Goal: Task Accomplishment & Management: Manage account settings

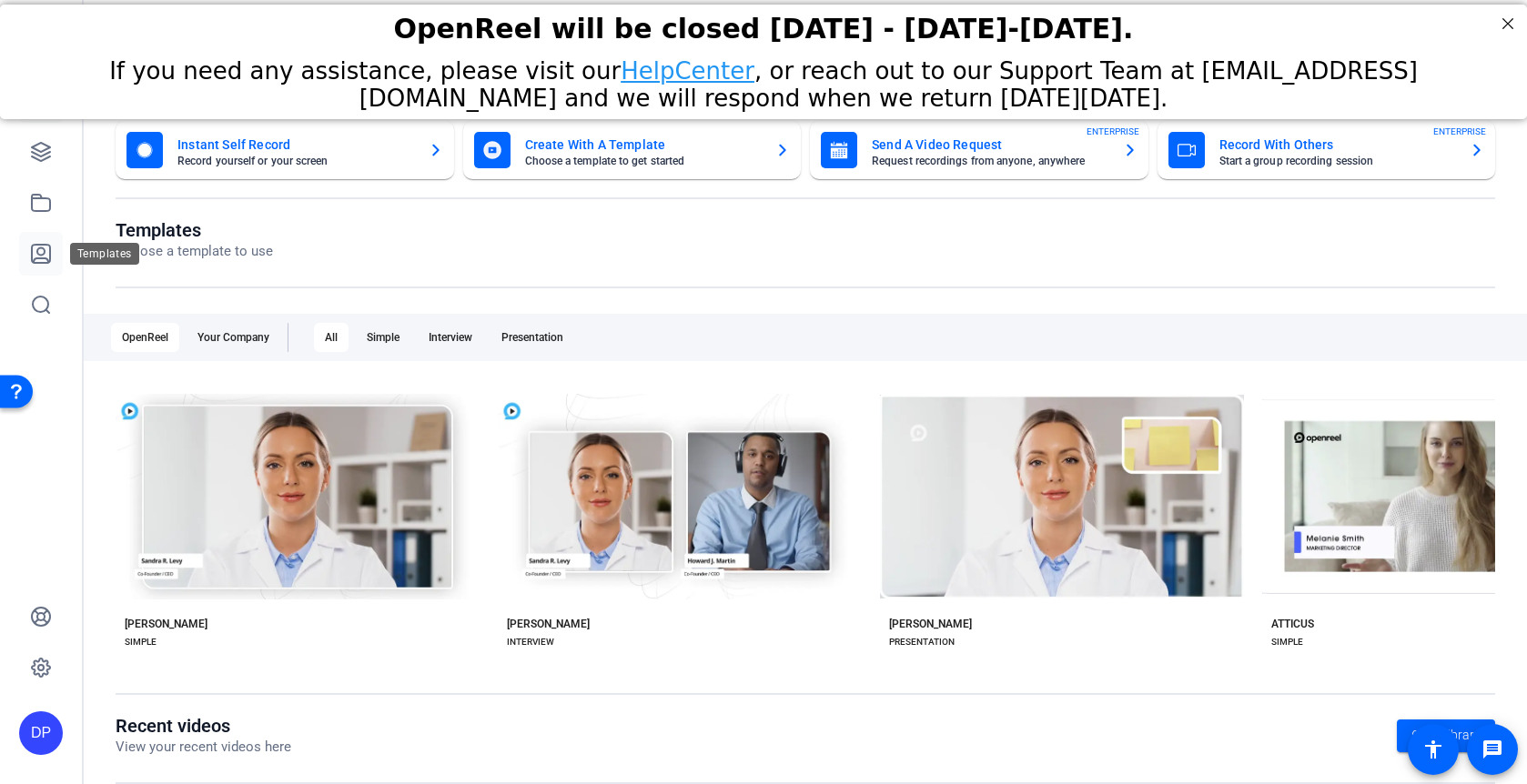
click at [43, 257] on icon at bounding box center [40, 253] width 18 height 18
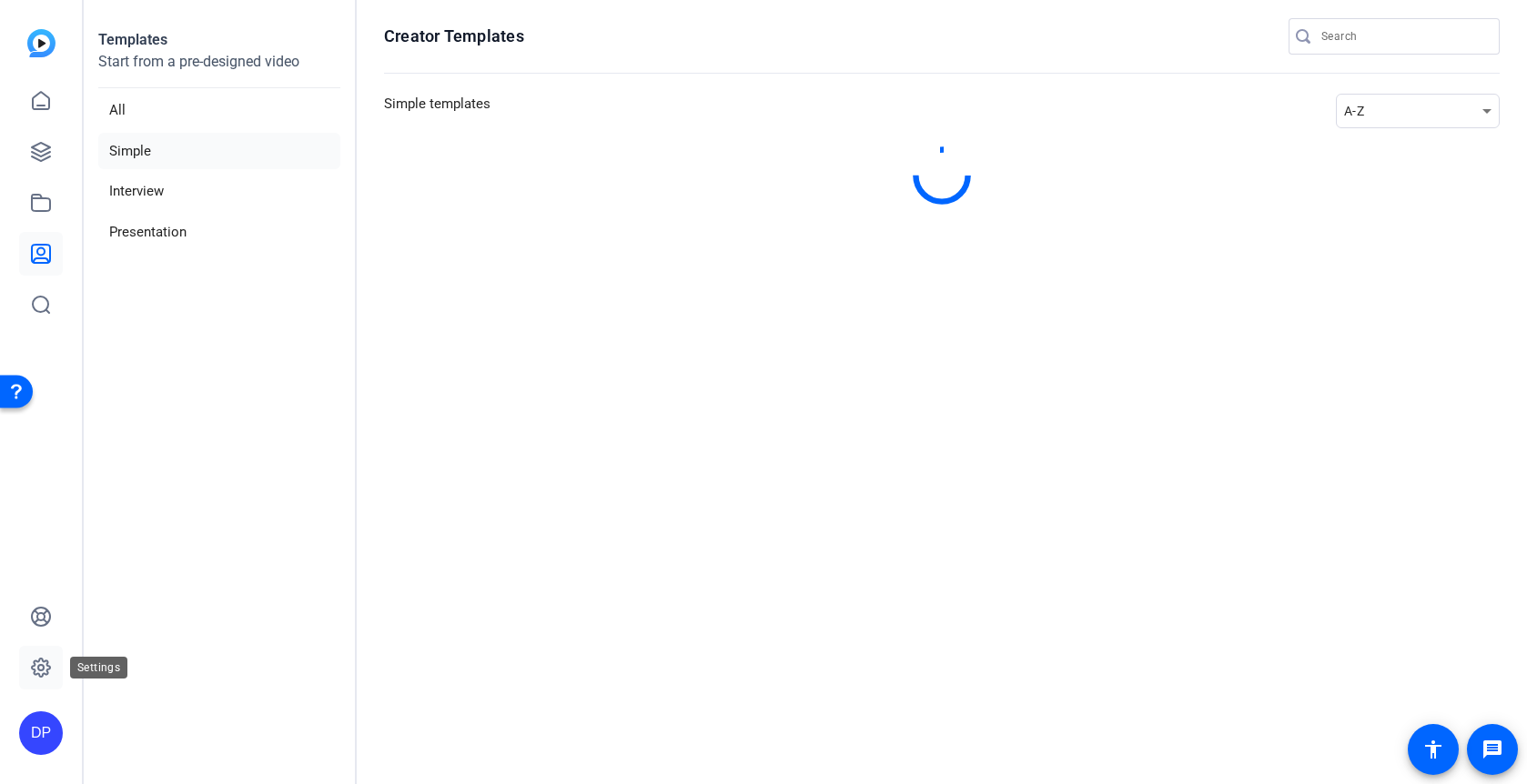
click at [49, 668] on icon at bounding box center [40, 667] width 18 height 18
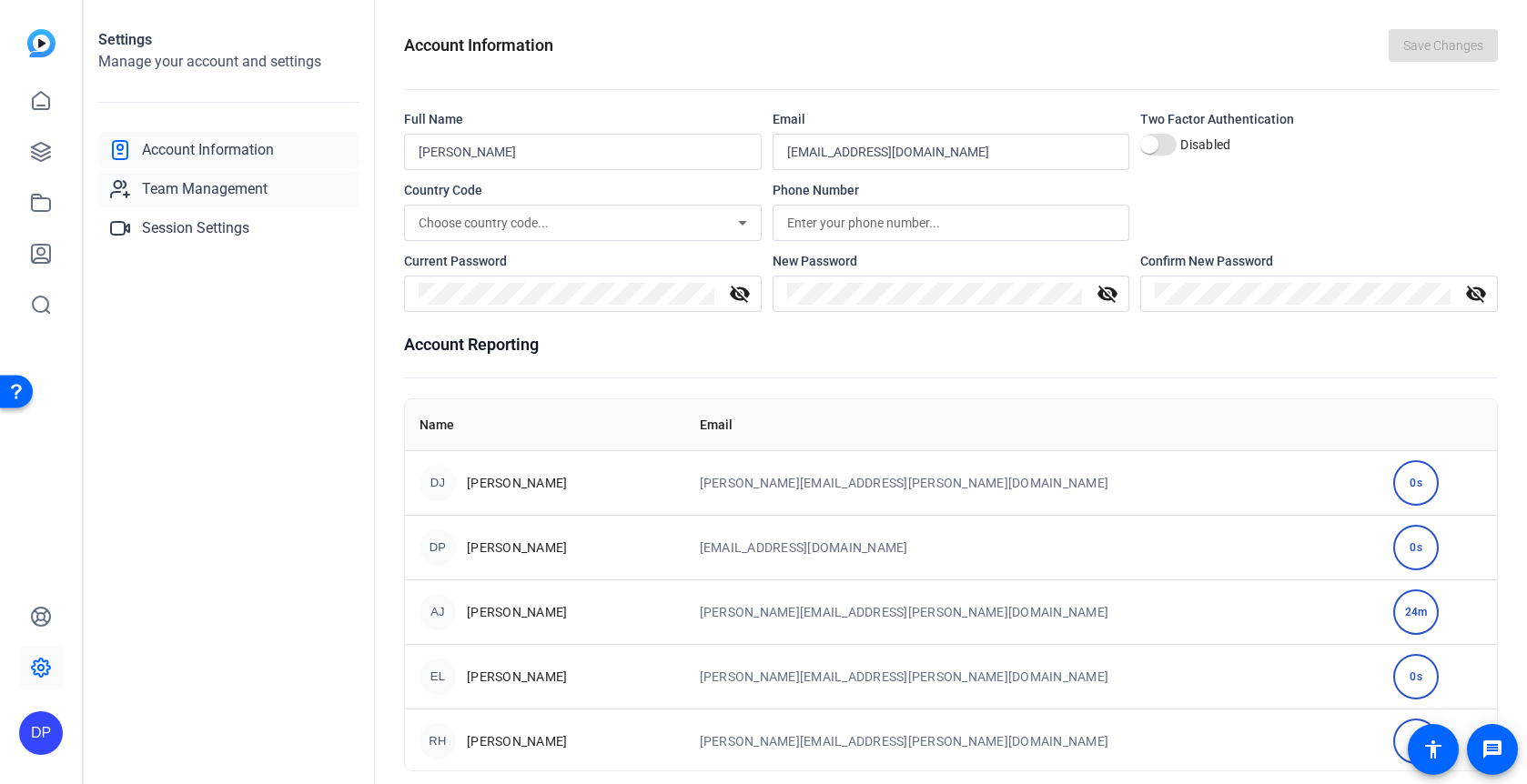
click at [229, 195] on span "Team Management" at bounding box center [204, 189] width 125 height 22
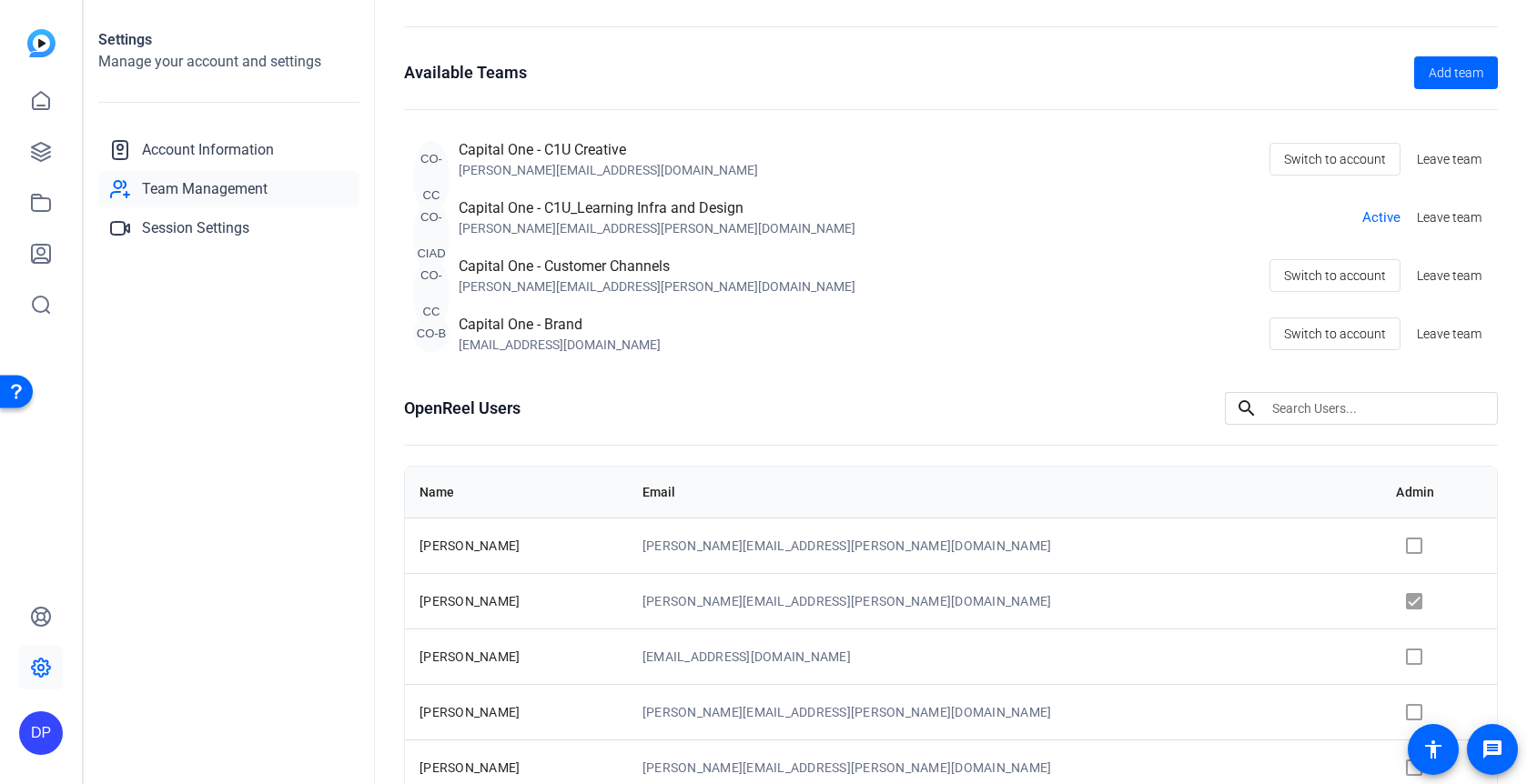
scroll to position [59, 0]
